Goal: Information Seeking & Learning: Learn about a topic

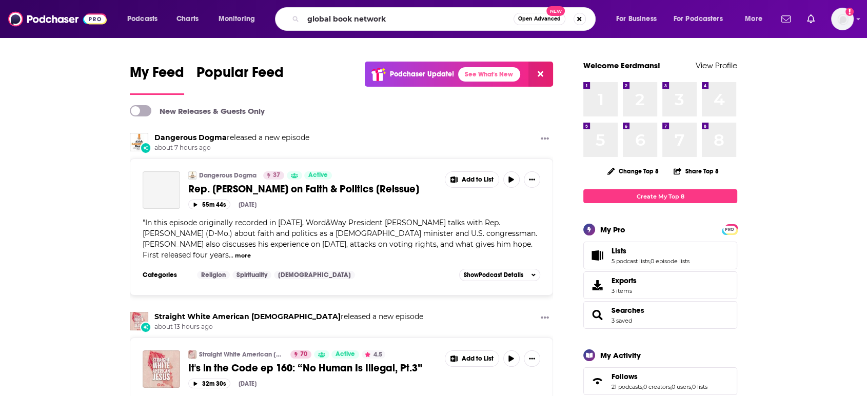
type input "global book network"
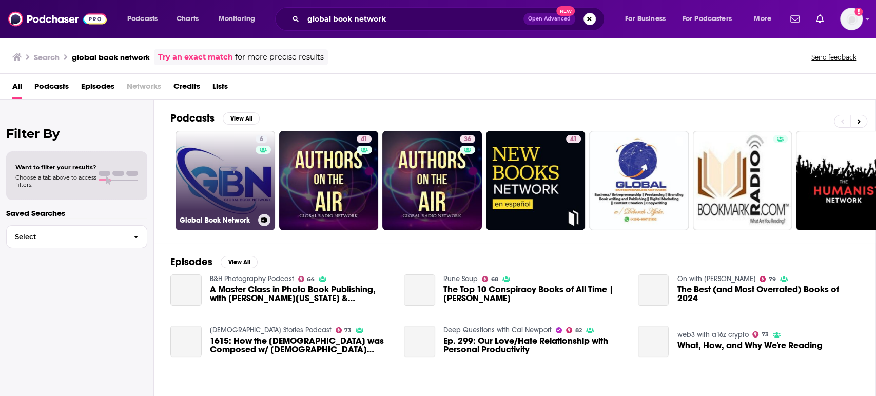
click at [237, 177] on link "6 Global Book Network" at bounding box center [225, 181] width 100 height 100
